Goal: Task Accomplishment & Management: Manage account settings

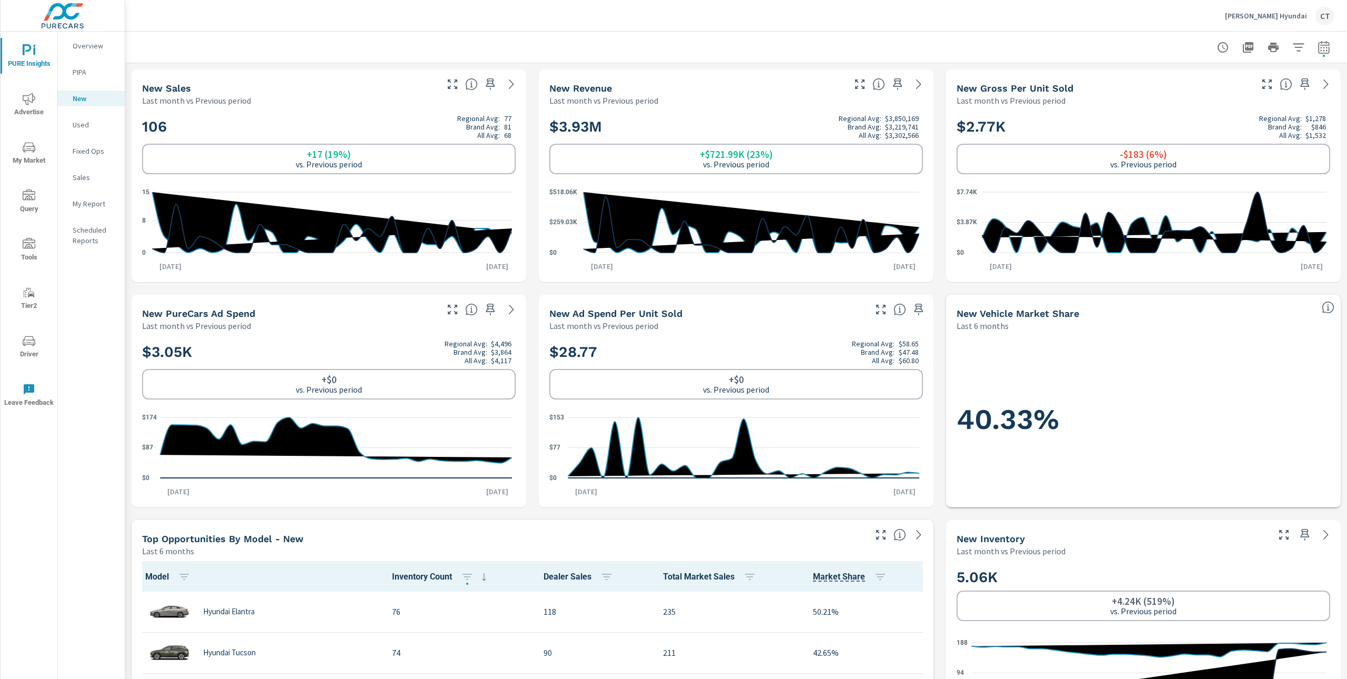
scroll to position [1, 0]
click at [1270, 11] on p "[PERSON_NAME] Hyundai" at bounding box center [1266, 15] width 82 height 9
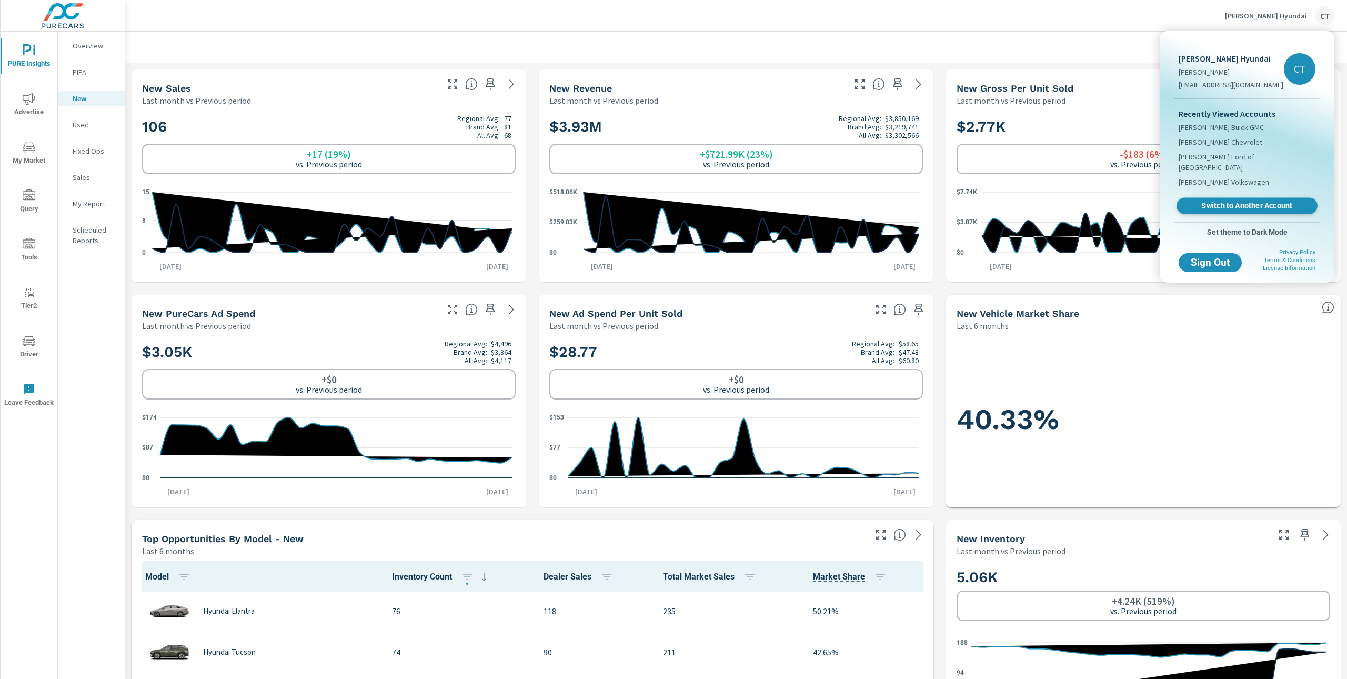
click at [1228, 201] on span "Switch to Another Account" at bounding box center [1246, 206] width 129 height 10
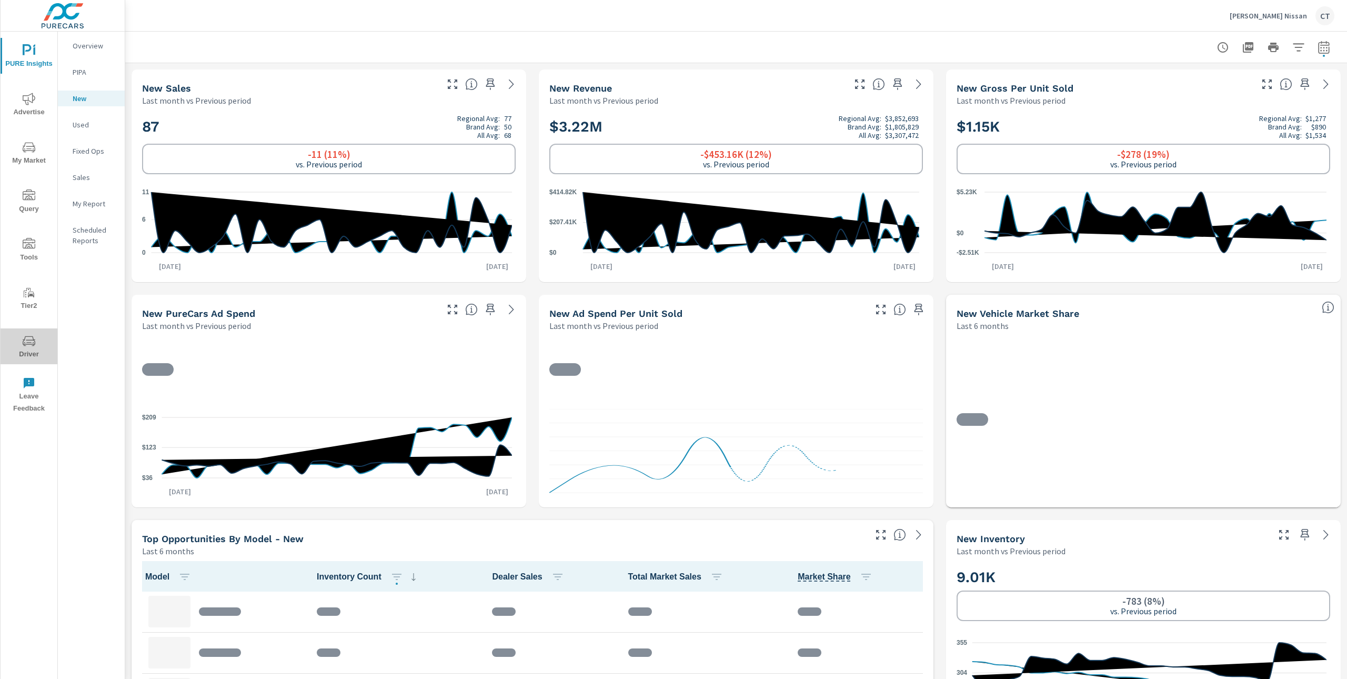
click at [33, 353] on span "Driver" at bounding box center [29, 348] width 51 height 26
